Goal: Find specific page/section: Find specific page/section

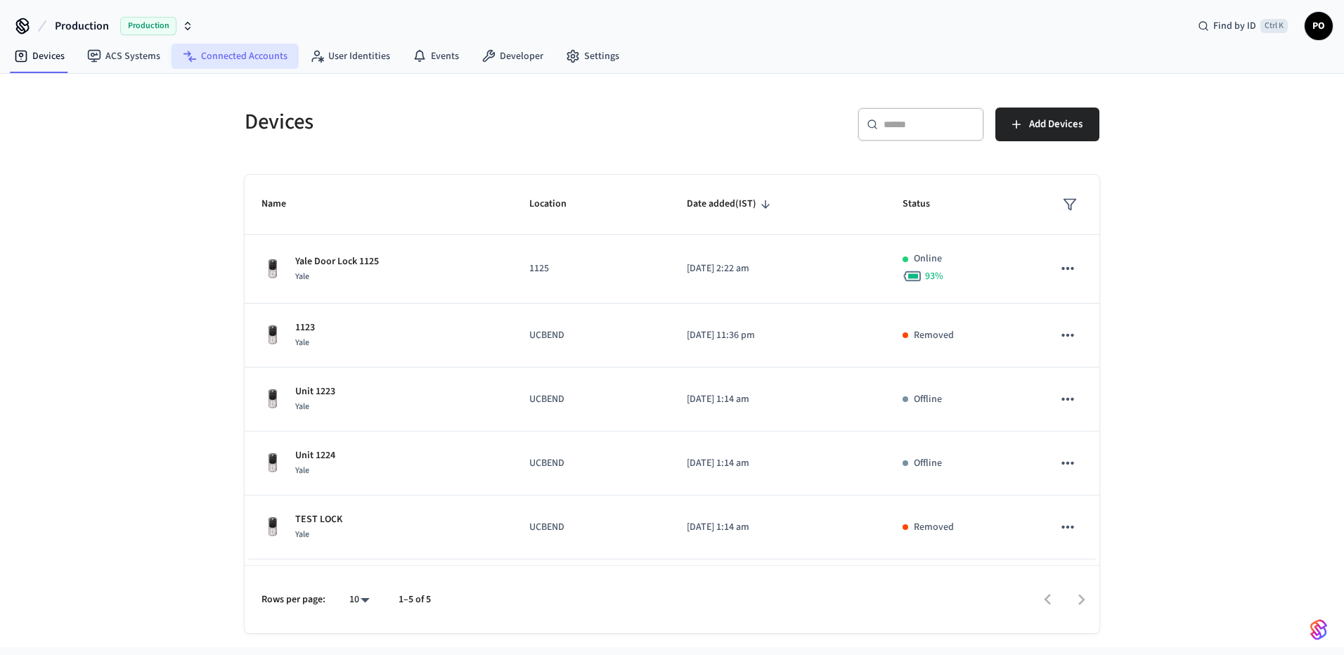
click at [188, 65] on link "Connected Accounts" at bounding box center [235, 56] width 127 height 25
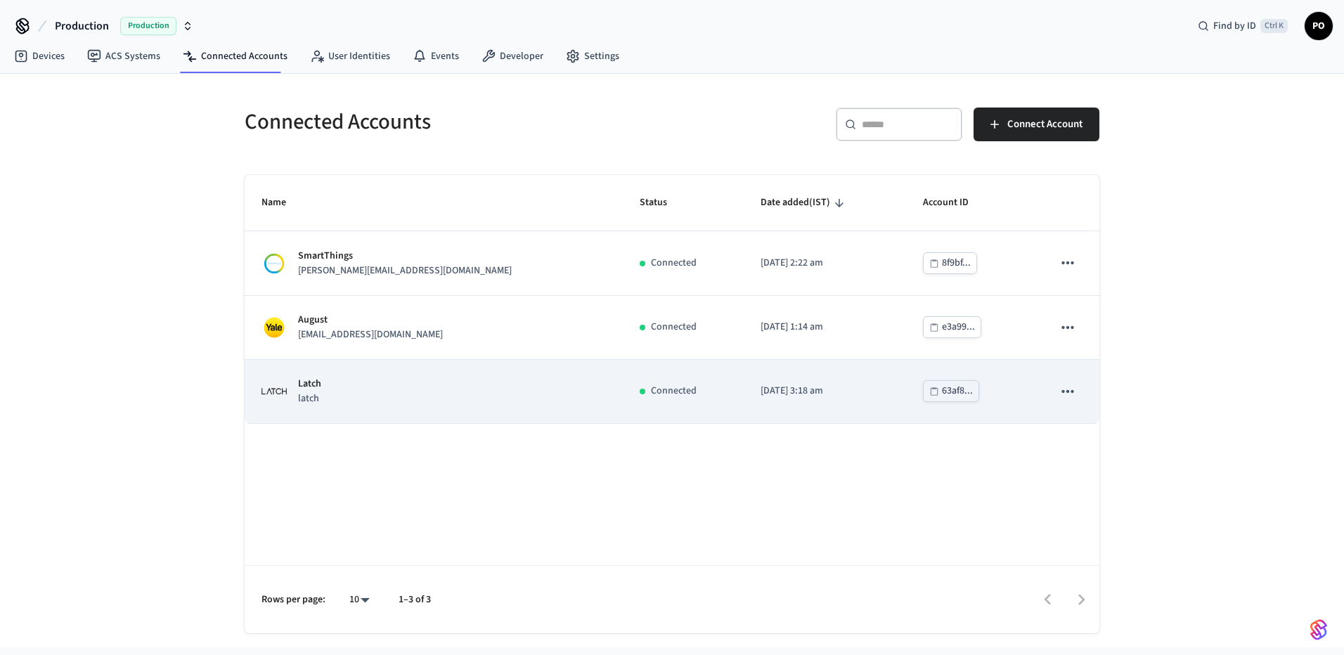
click at [428, 392] on div "Latch latch" at bounding box center [434, 392] width 345 height 30
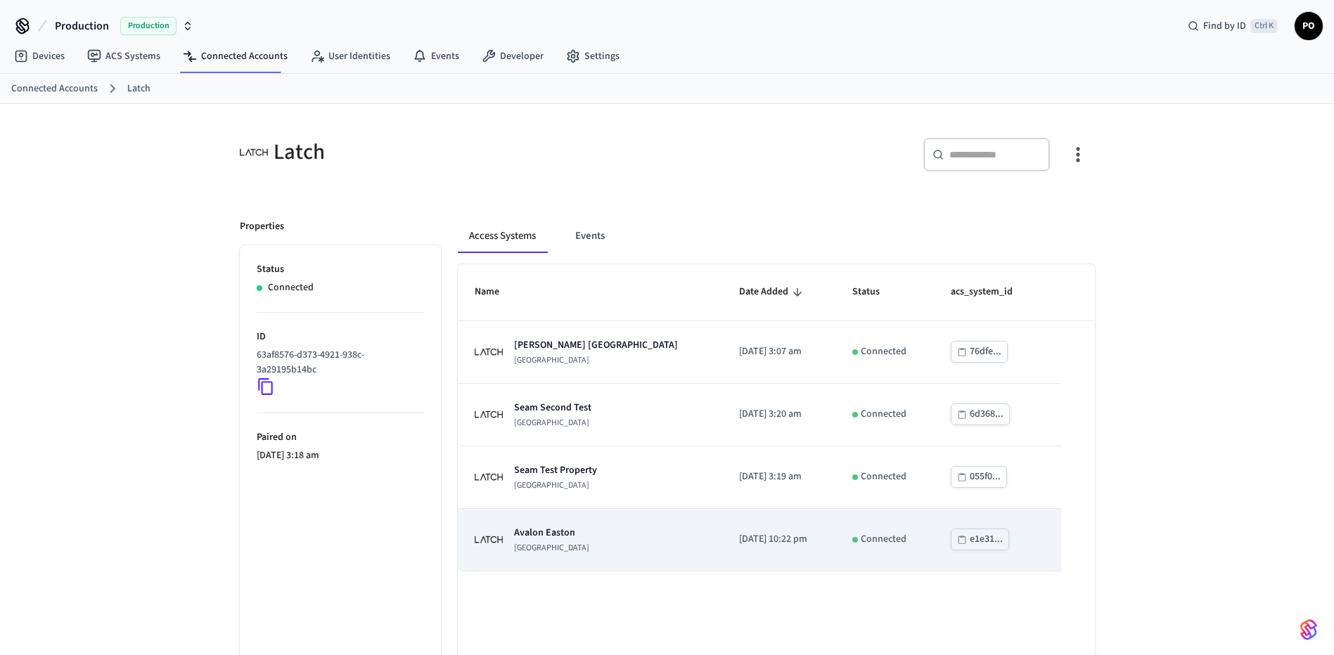
click at [622, 543] on div "[GEOGRAPHIC_DATA]" at bounding box center [590, 540] width 231 height 28
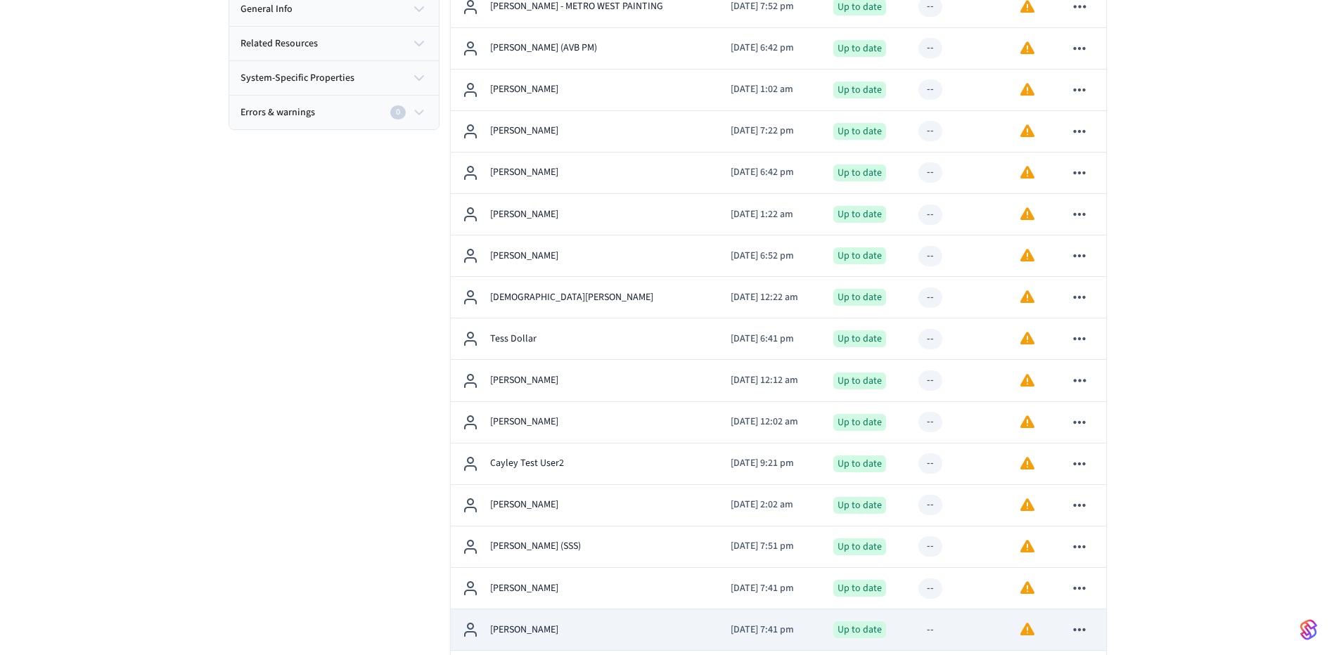
scroll to position [492, 0]
